Goal: Find specific page/section: Find specific page/section

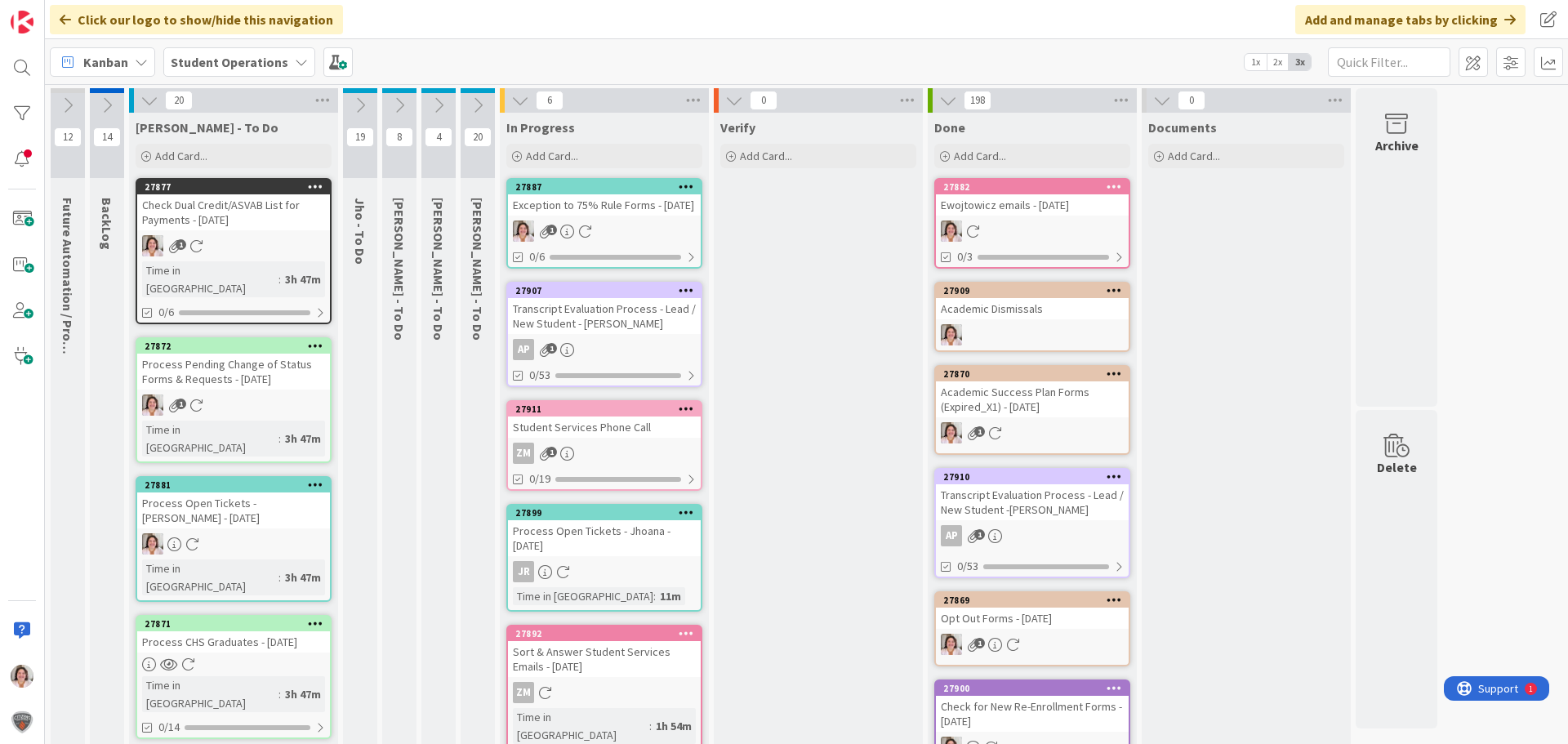
click at [593, 241] on div "1" at bounding box center [604, 231] width 193 height 21
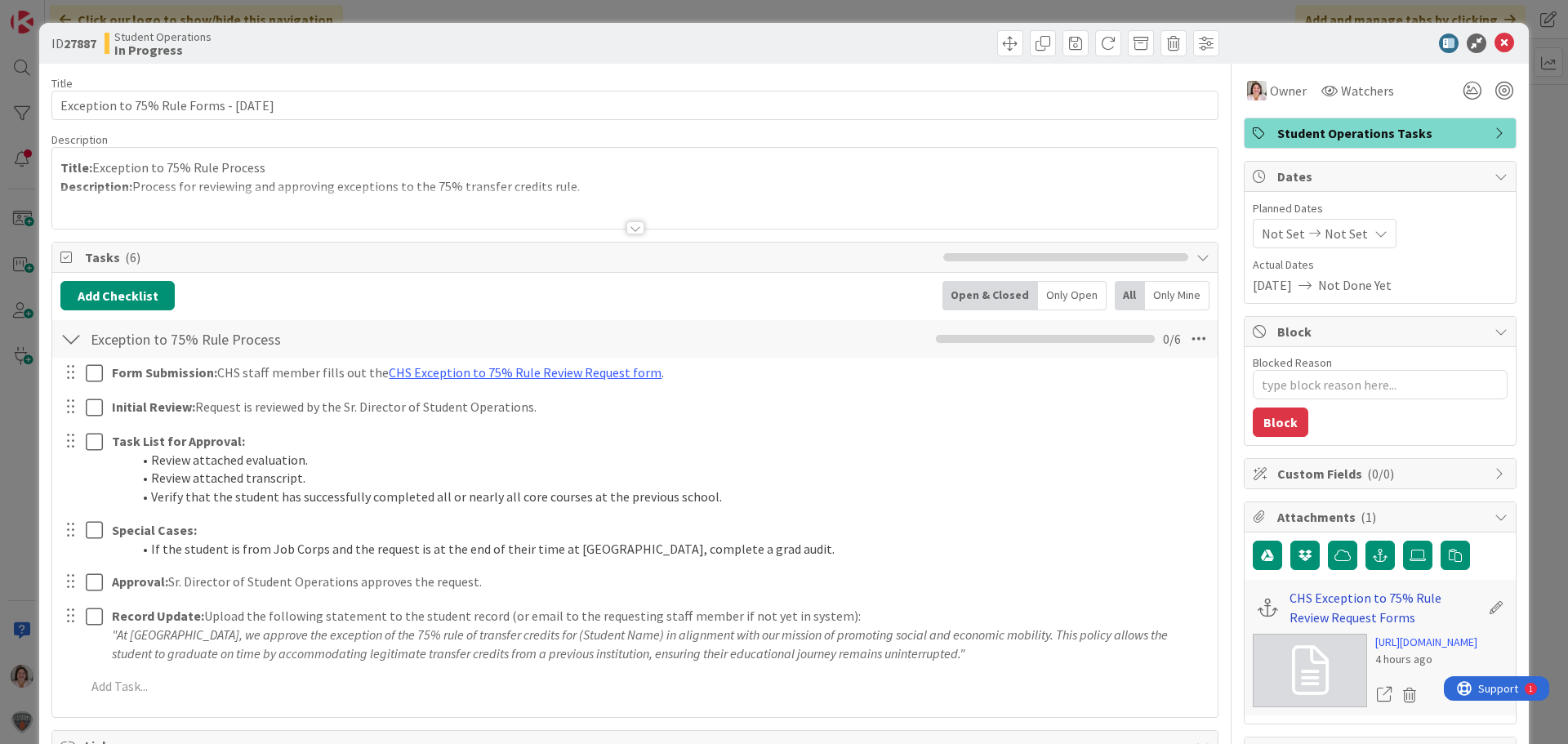
click at [1331, 600] on link "CHS Exception to 75% Rule Review Request Forms" at bounding box center [1385, 608] width 191 height 39
click at [1494, 43] on icon at bounding box center [1504, 43] width 19 height 19
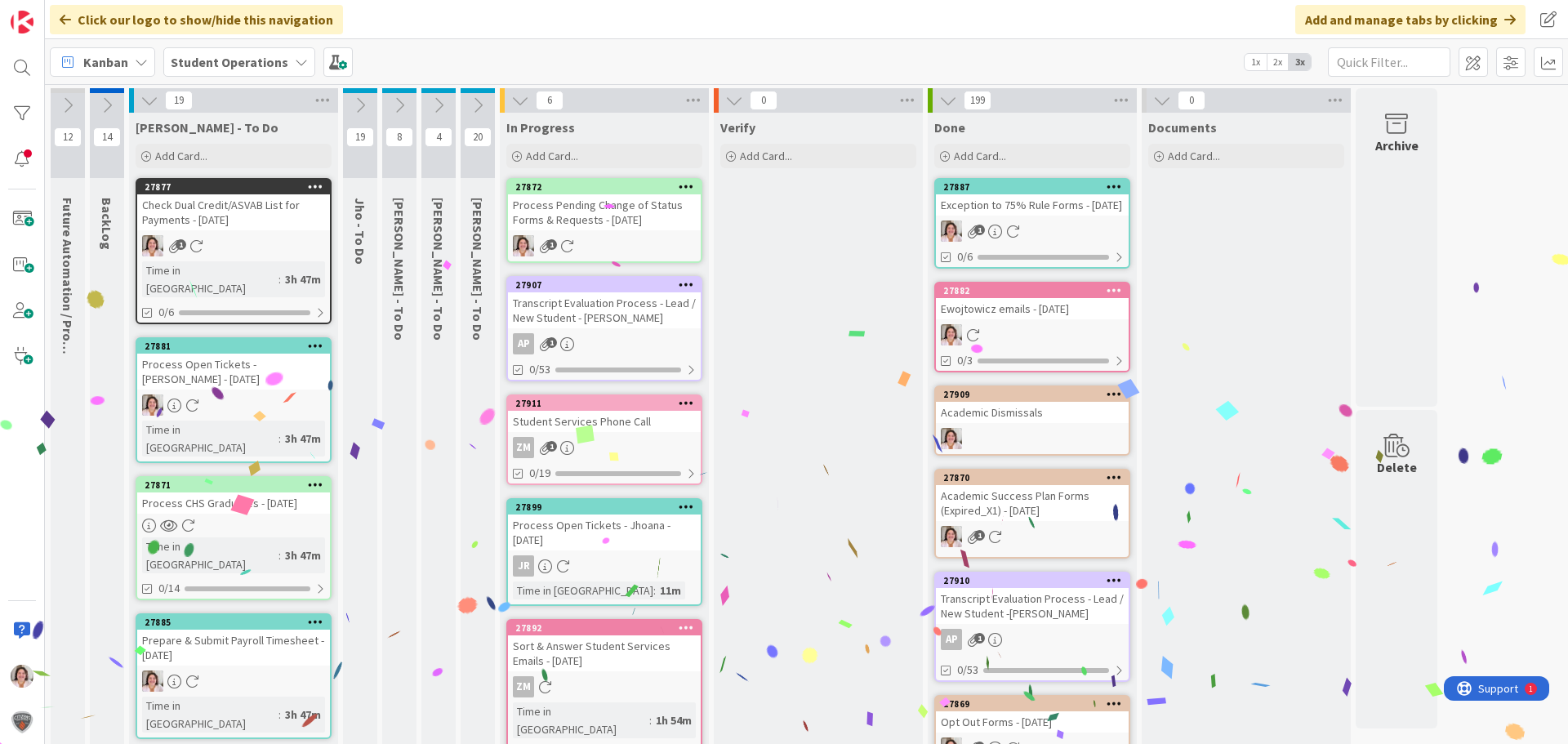
click at [608, 228] on div "Process Pending Change of Status Forms & Requests - [DATE]" at bounding box center [604, 212] width 193 height 36
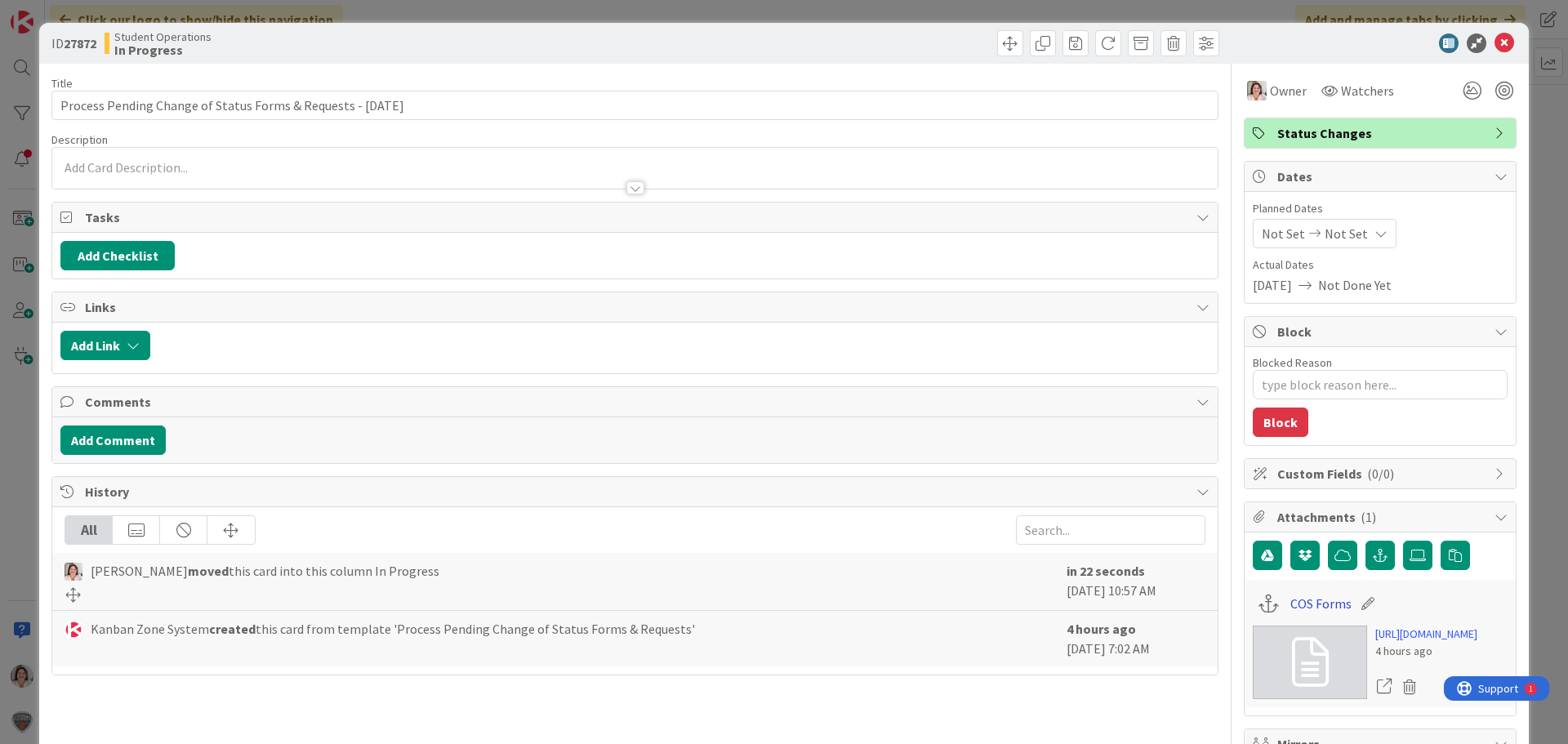
click at [1296, 608] on link "COS Forms" at bounding box center [1321, 603] width 61 height 19
click at [1494, 44] on icon at bounding box center [1504, 43] width 19 height 19
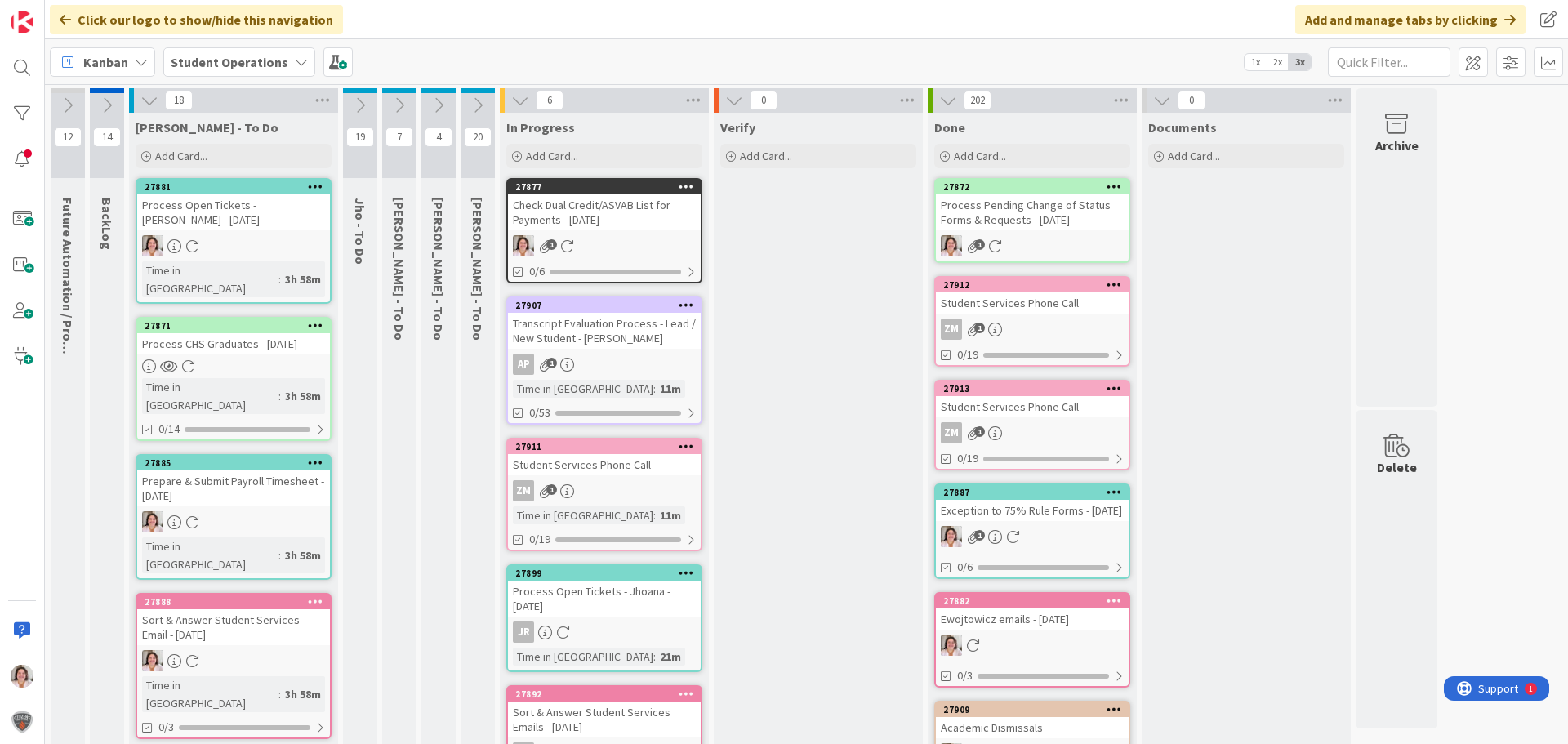
click at [570, 244] on icon at bounding box center [567, 246] width 14 height 14
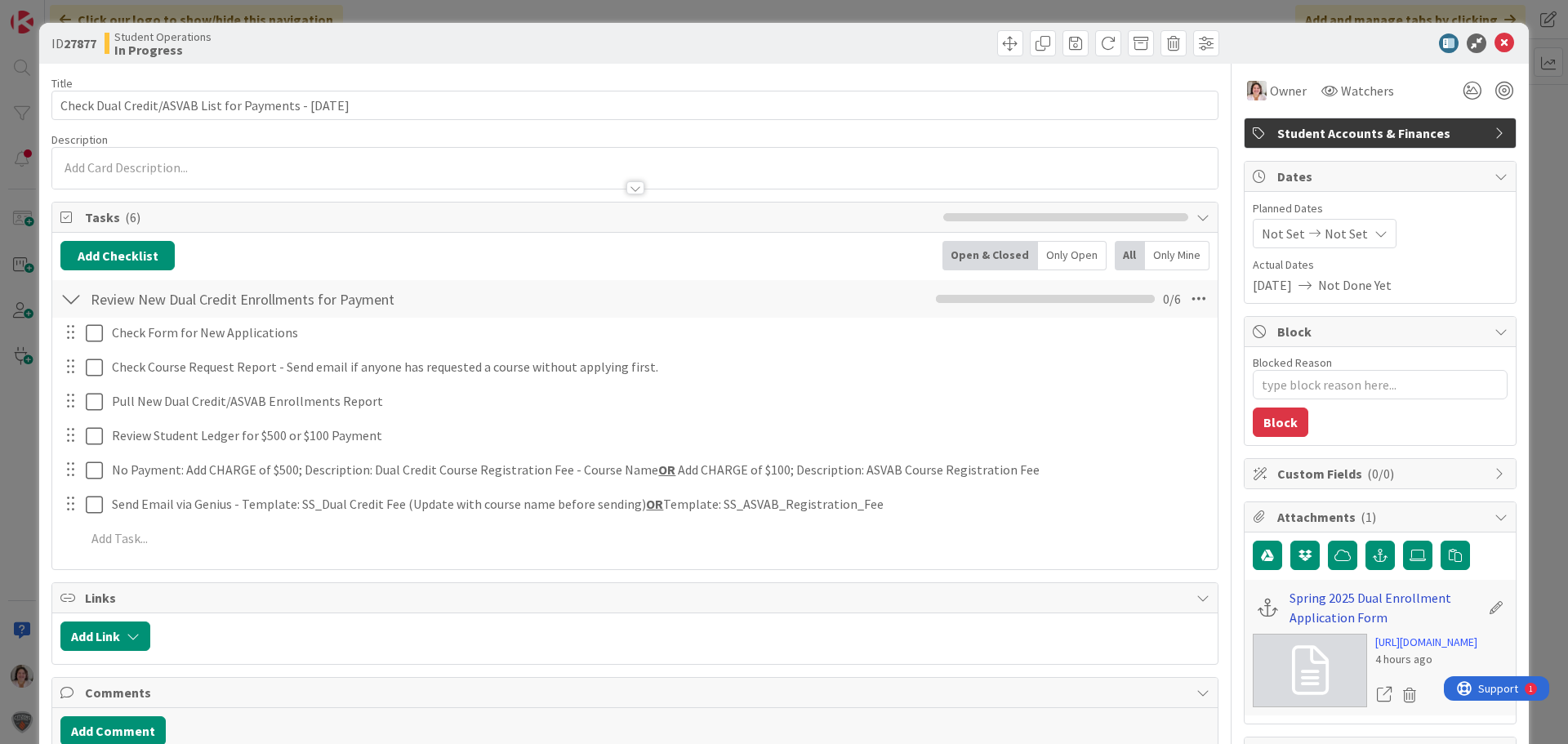
click at [1306, 601] on link "Spring 2025 Dual Enrollment Application Form" at bounding box center [1385, 608] width 191 height 39
type textarea "x"
